Goal: Task Accomplishment & Management: Complete application form

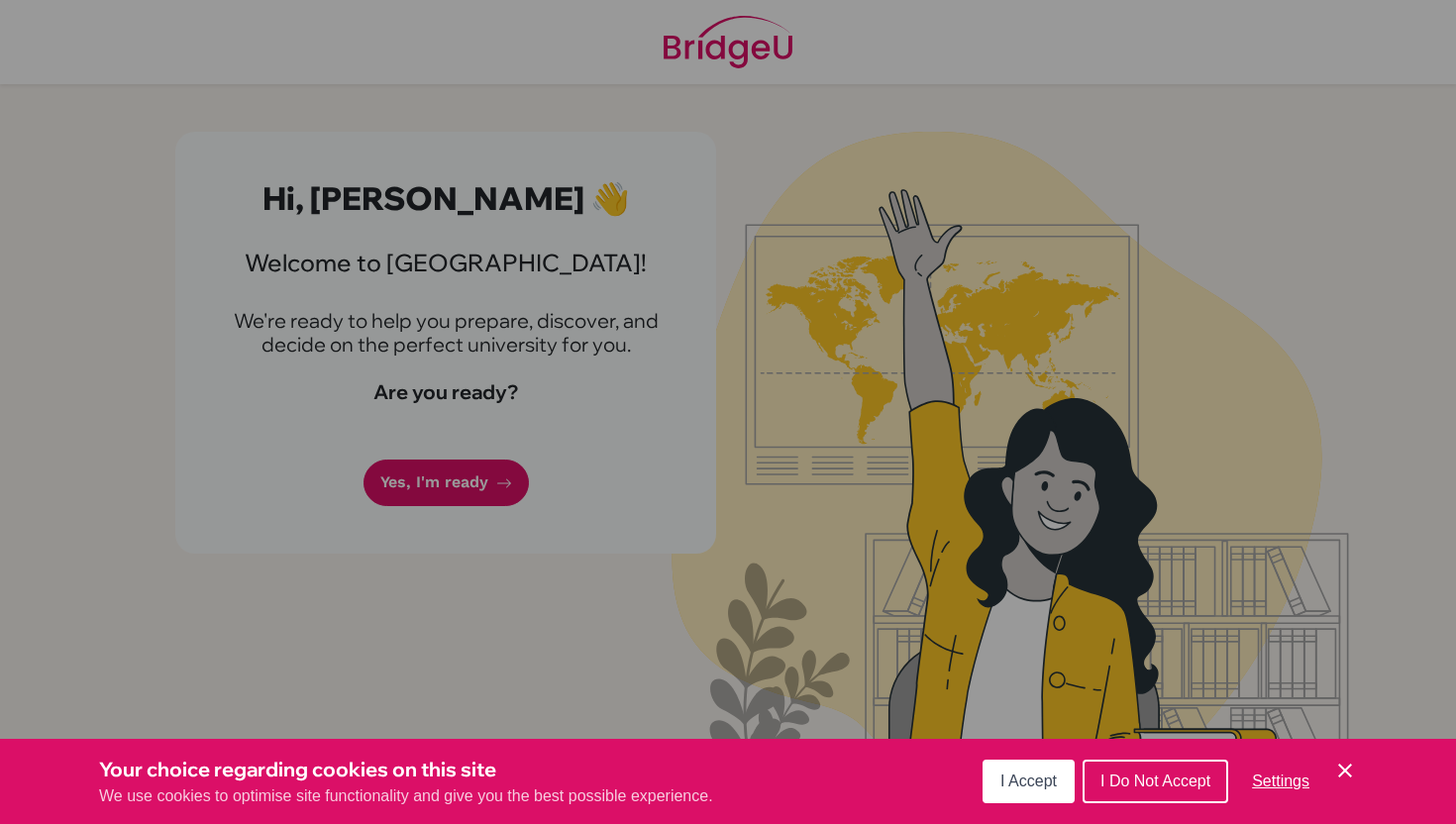
click at [1001, 789] on span "I Accept" at bounding box center [1029, 780] width 57 height 17
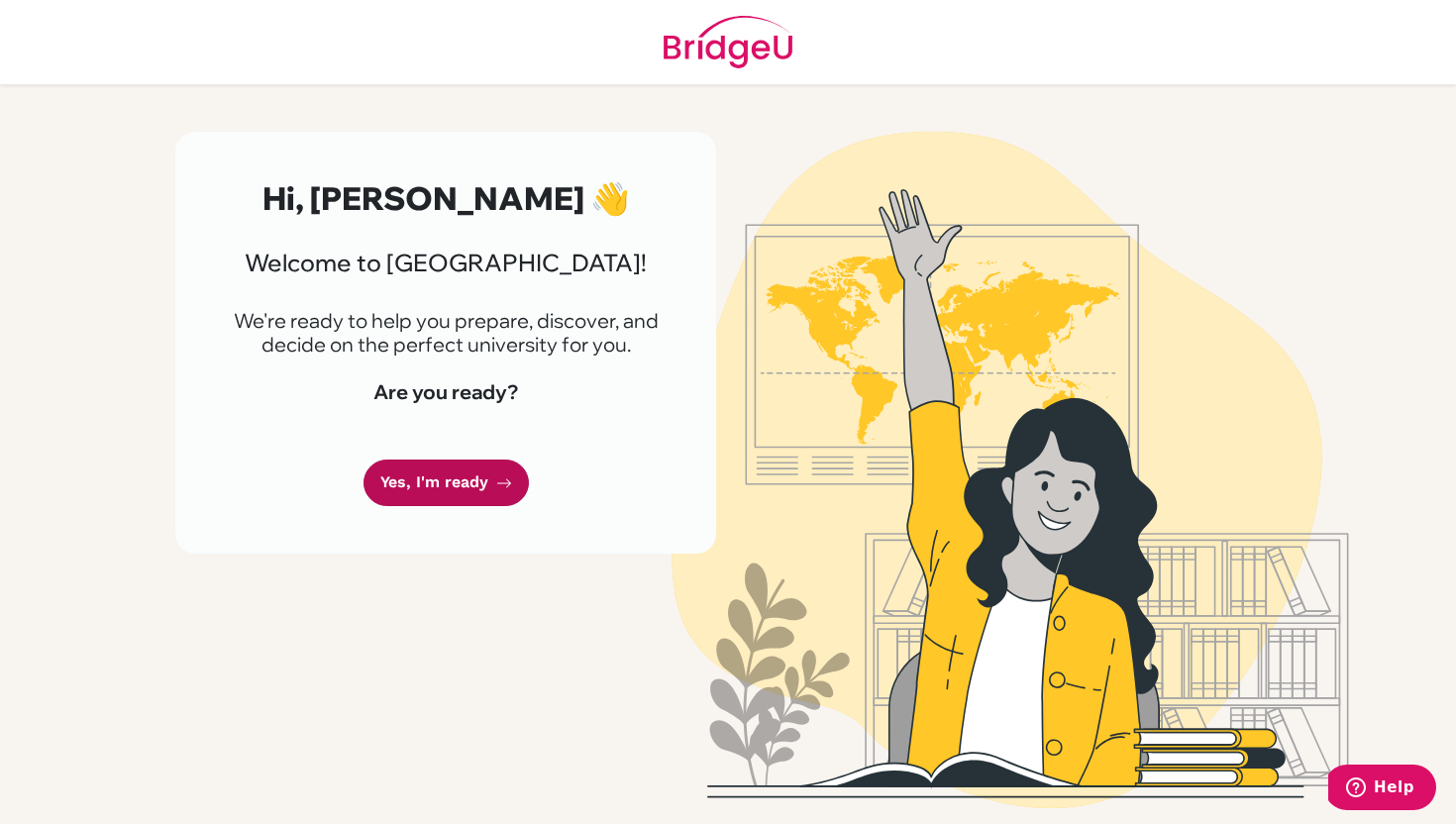
click at [476, 483] on link "Yes, I'm ready" at bounding box center [446, 482] width 165 height 47
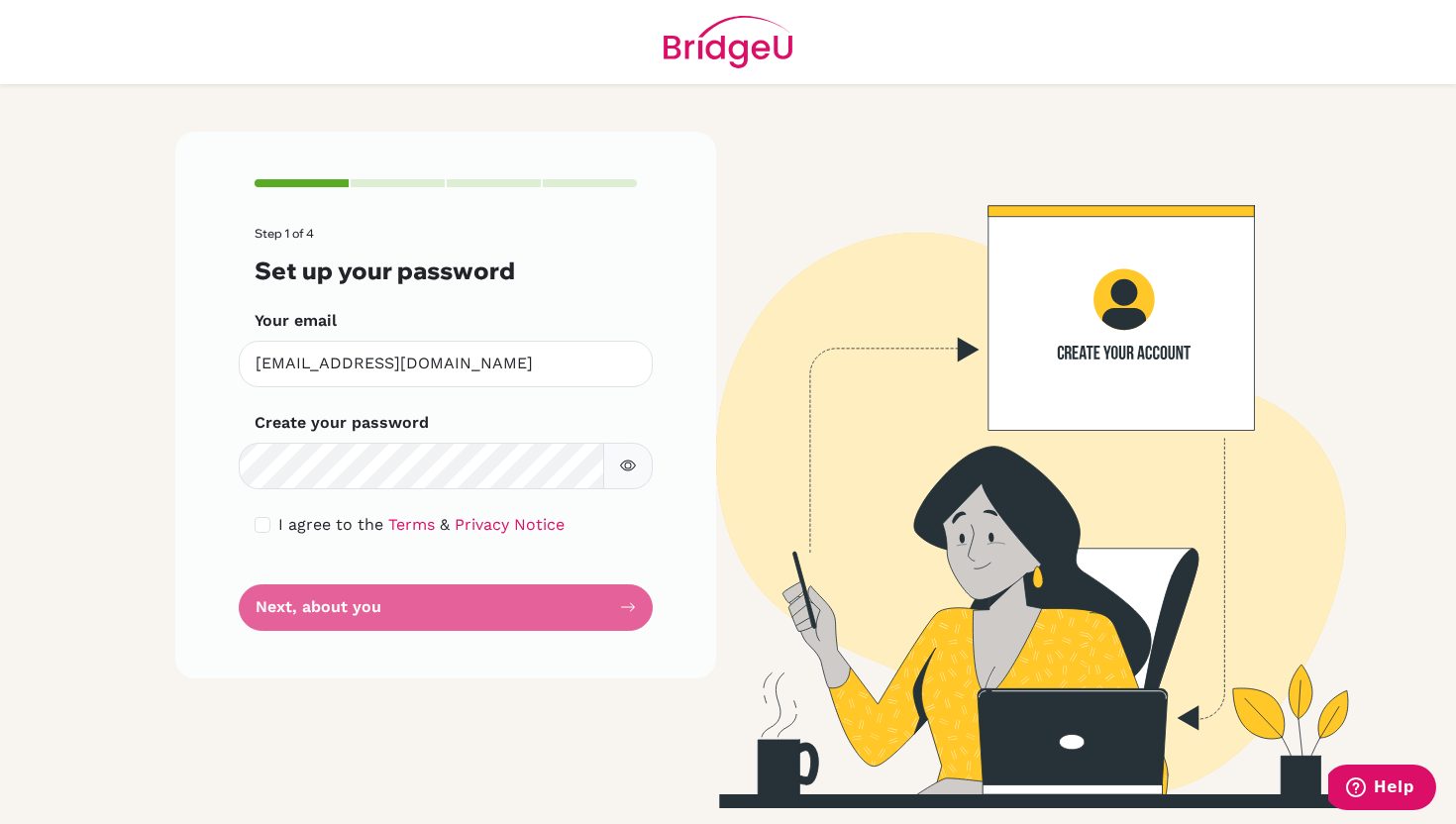
click at [620, 466] on icon "button" at bounding box center [628, 466] width 16 height 16
click at [262, 526] on input "checkbox" at bounding box center [262, 525] width 16 height 16
checkbox input "true"
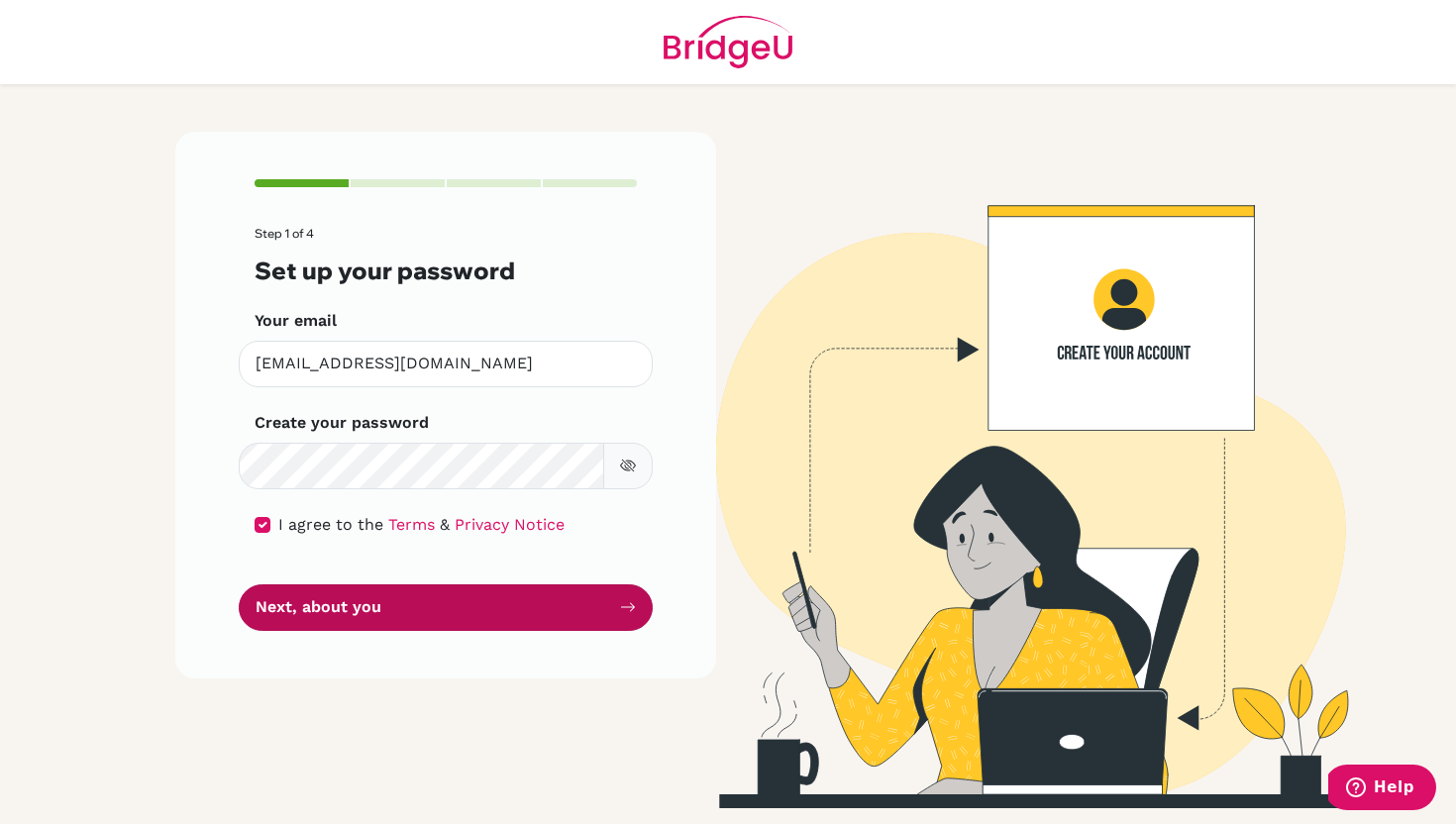
click at [307, 620] on button "Next, about you" at bounding box center [445, 607] width 414 height 47
